Goal: Information Seeking & Learning: Check status

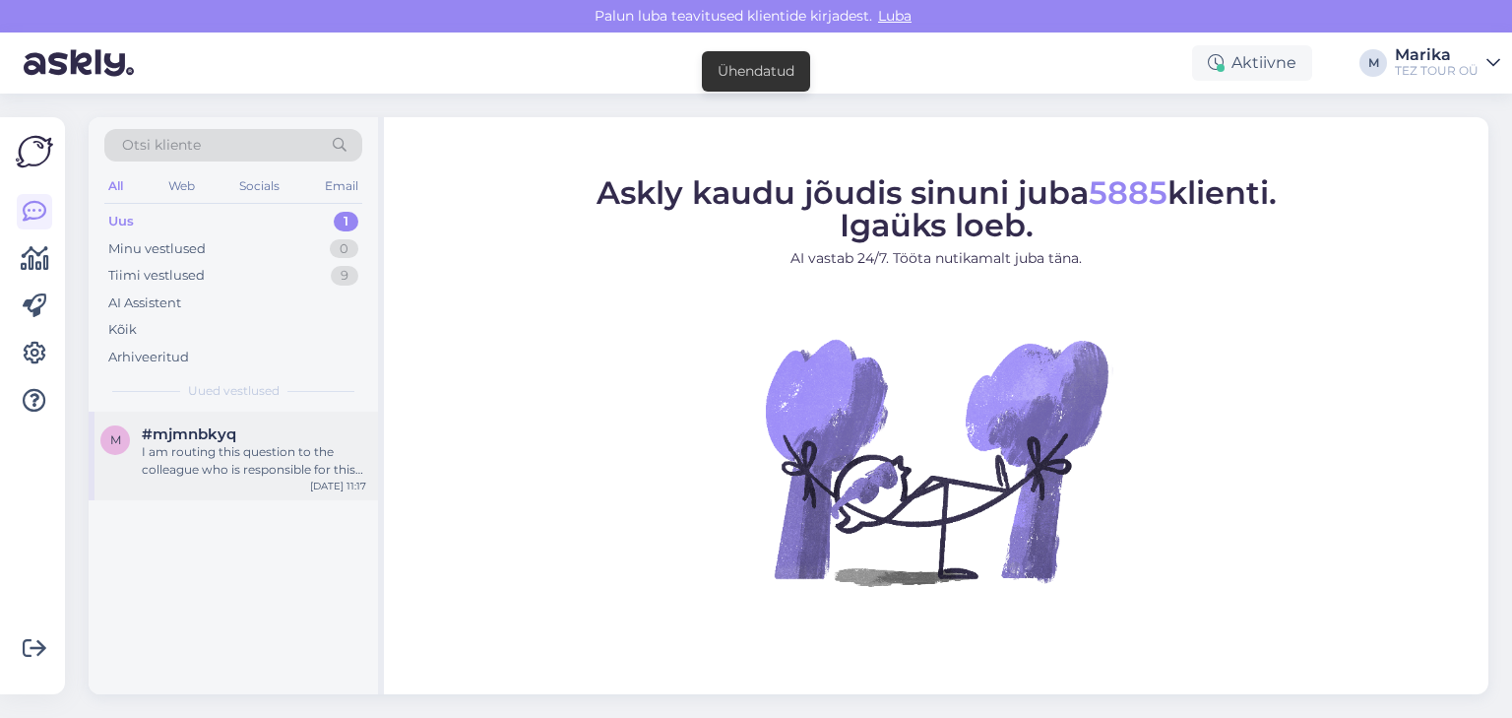
click at [331, 433] on div "#mjmnbkyq" at bounding box center [254, 434] width 224 height 18
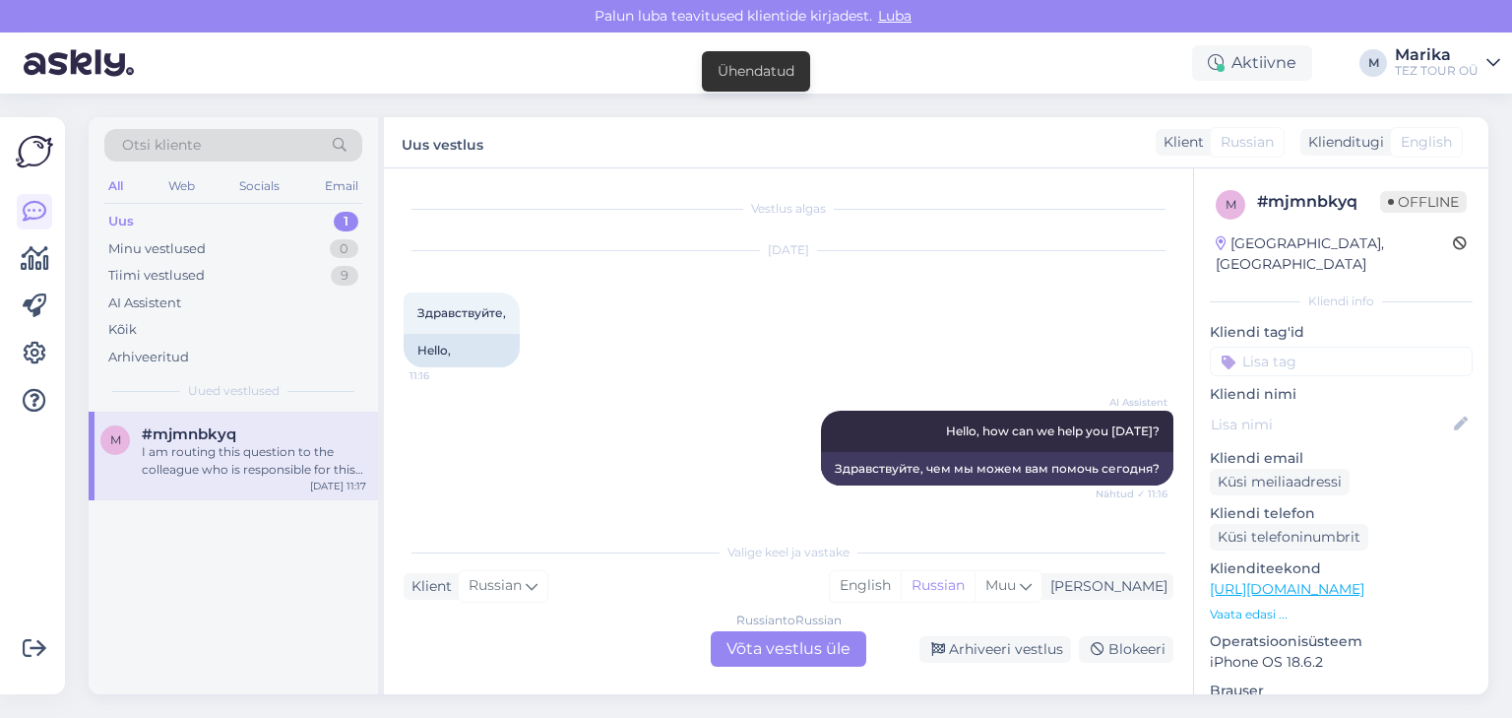
scroll to position [335, 0]
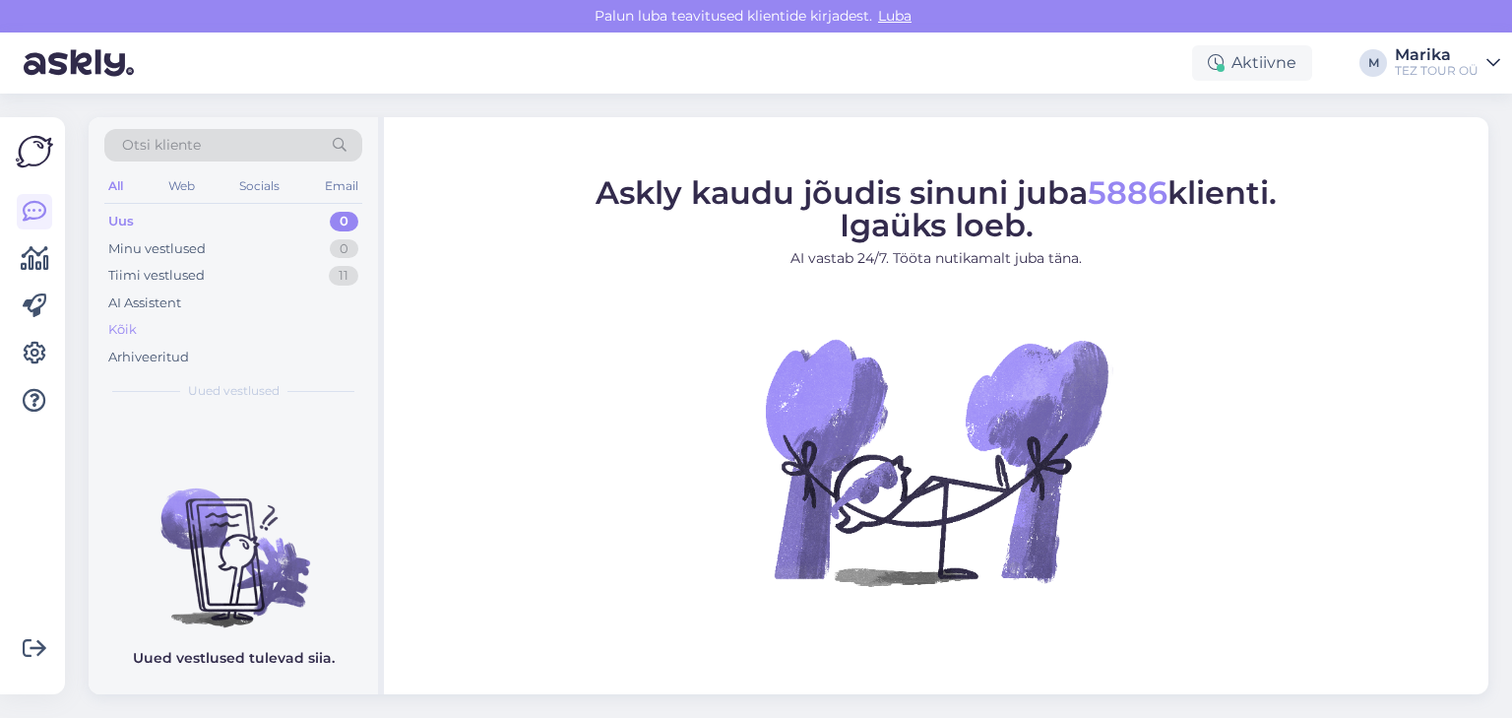
click at [128, 331] on div "Kõik" at bounding box center [122, 330] width 29 height 20
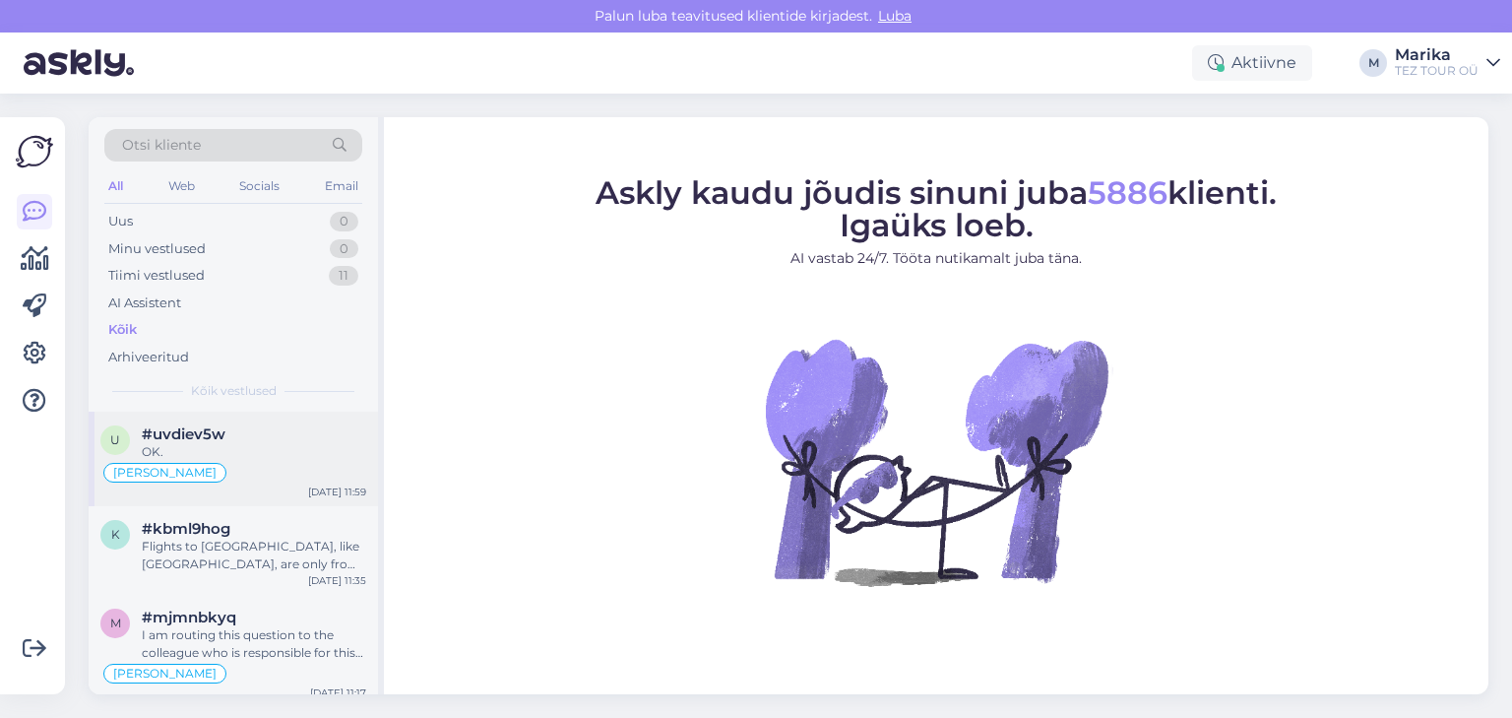
click at [231, 427] on div "#uvdiev5w" at bounding box center [254, 434] width 224 height 18
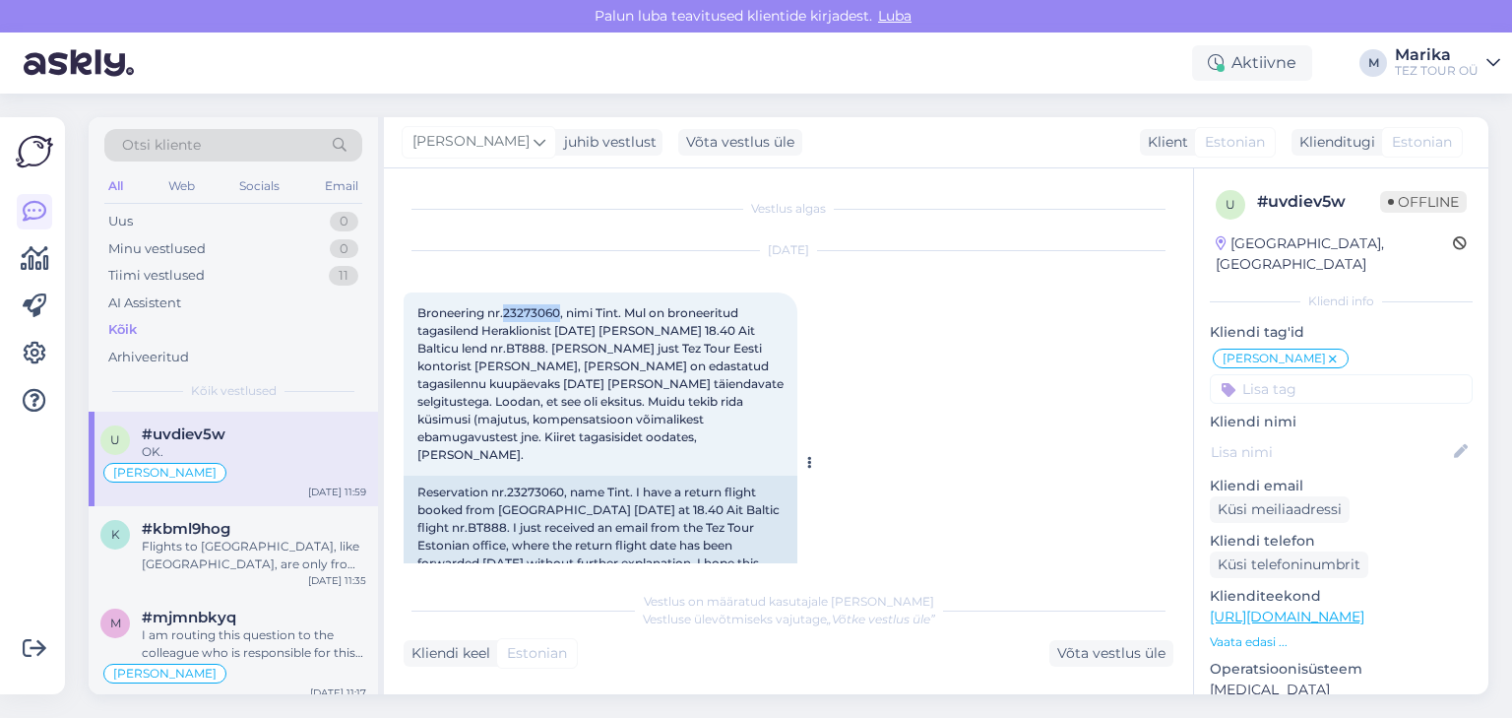
drag, startPoint x: 506, startPoint y: 311, endPoint x: 557, endPoint y: 312, distance: 51.2
click at [557, 312] on span "Broneering nr.23273060, nimi Tint. Mul on broneeritud tagasilend Heraklionist 8…" at bounding box center [601, 383] width 369 height 157
copy span "23273060"
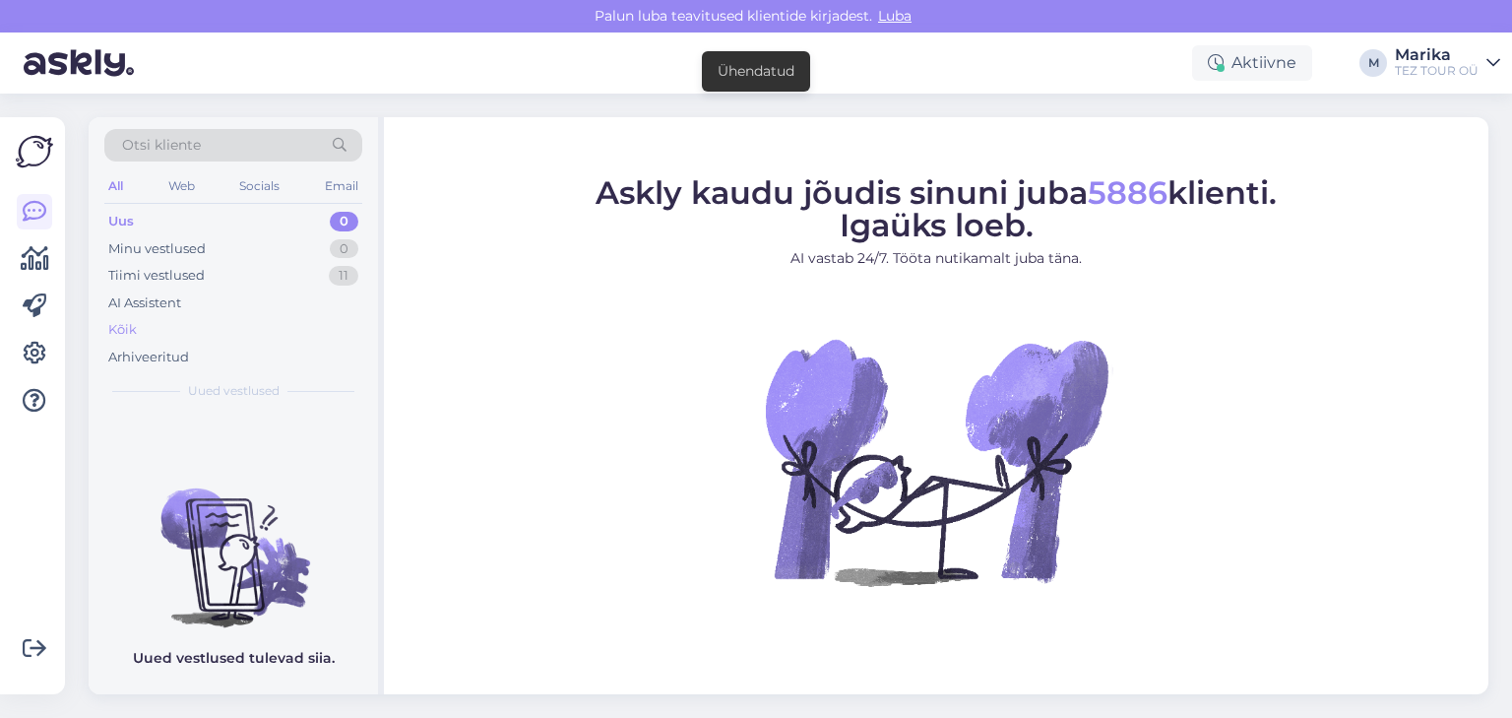
click at [133, 330] on div "Kõik" at bounding box center [122, 330] width 29 height 20
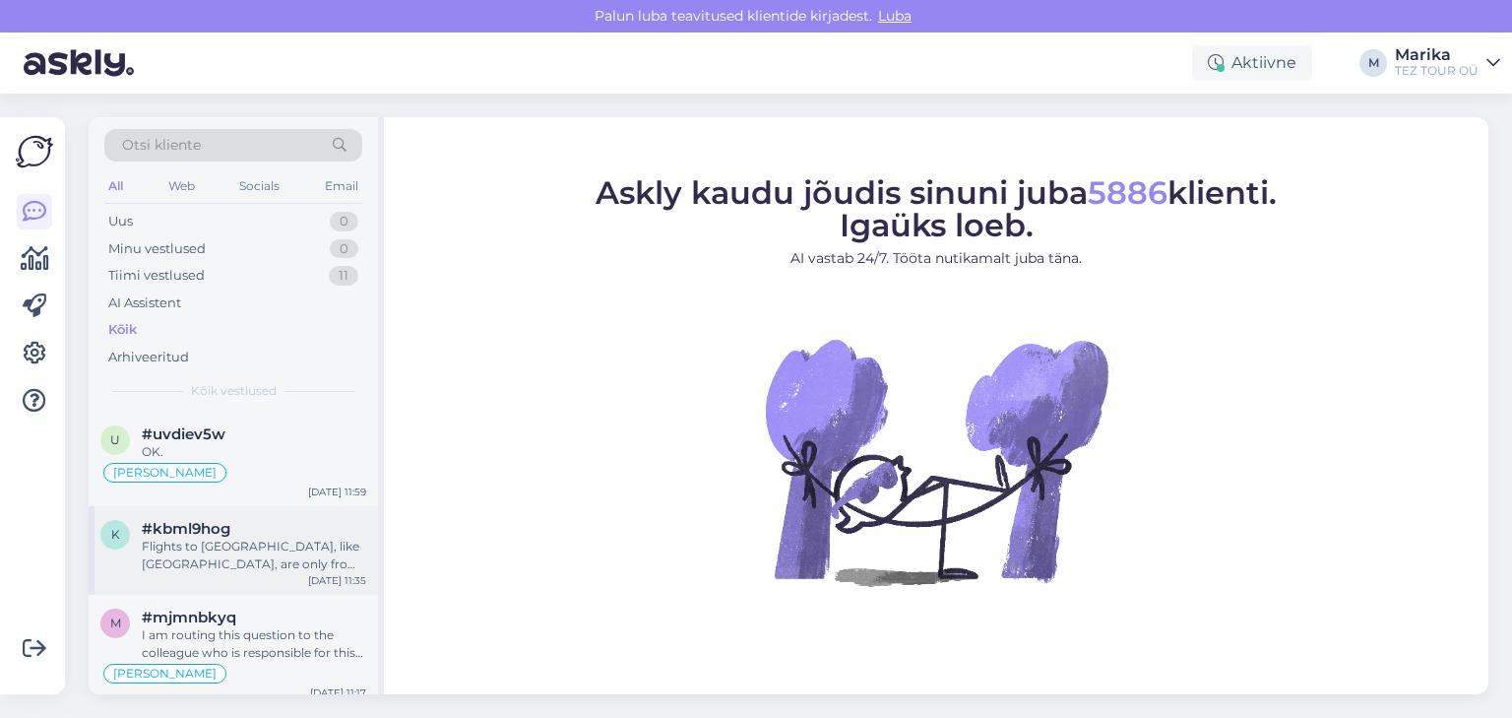
click at [254, 532] on div "#kbml9hog" at bounding box center [254, 529] width 224 height 18
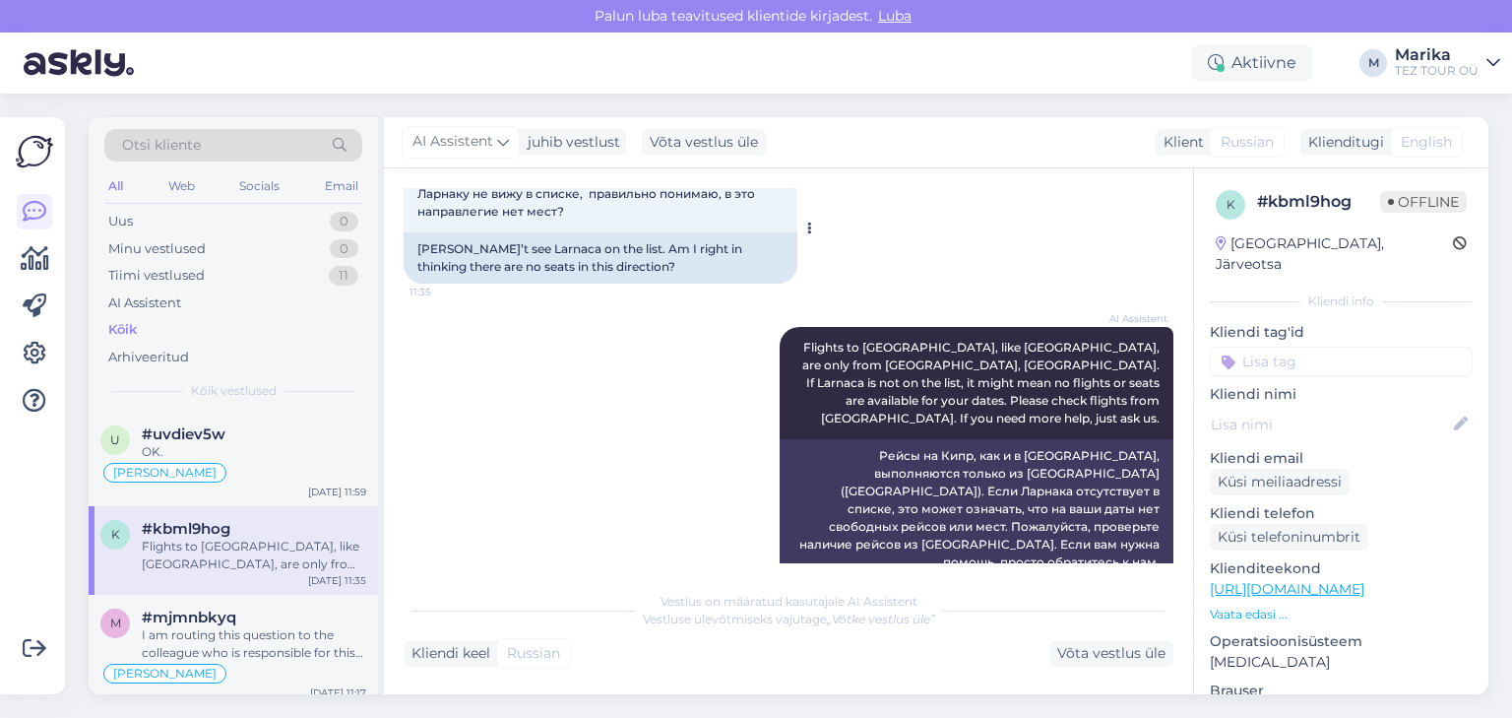
scroll to position [516, 0]
